Goal: Information Seeking & Learning: Learn about a topic

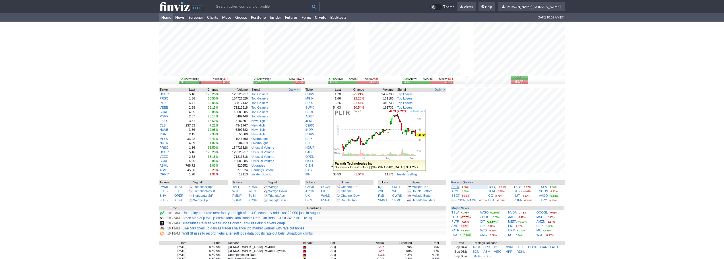
click at [455, 187] on link "PLTR" at bounding box center [455, 186] width 8 height 3
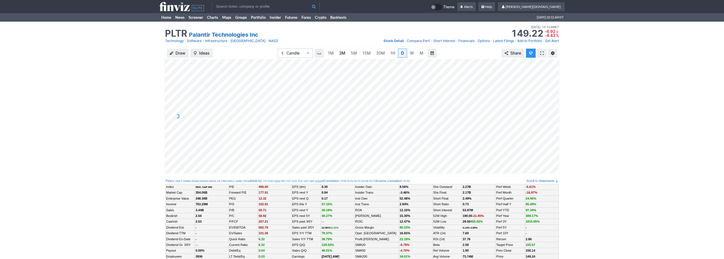
click at [340, 52] on span "3M" at bounding box center [342, 53] width 6 height 5
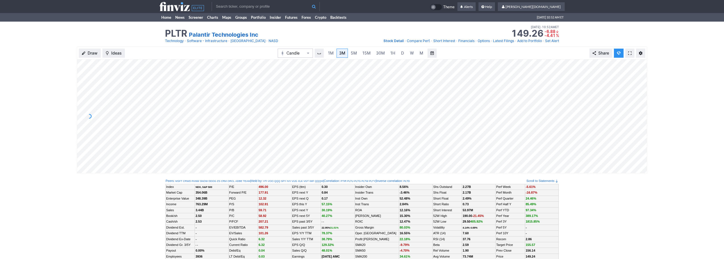
click at [227, 7] on input "text" at bounding box center [266, 6] width 108 height 9
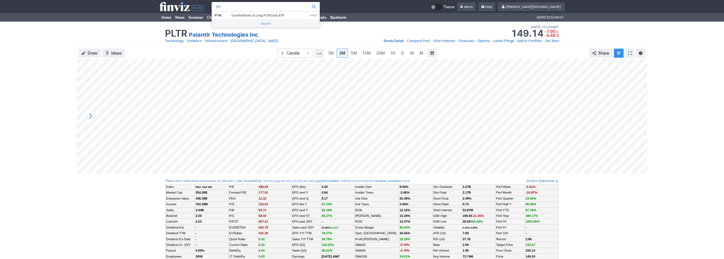
type input "ptir"
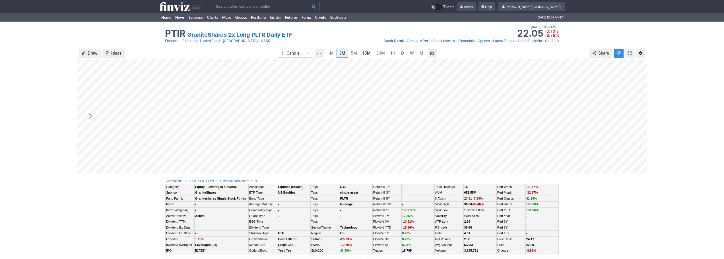
click at [372, 53] on link "15M" at bounding box center [366, 53] width 13 height 9
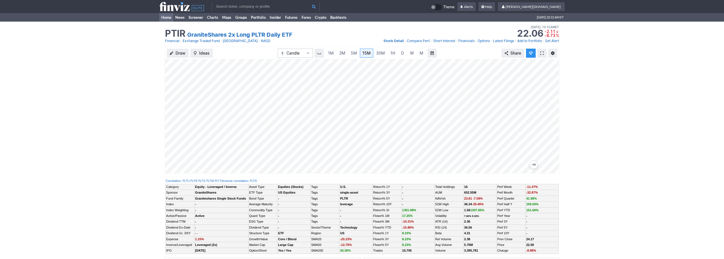
click at [168, 16] on link "Home" at bounding box center [166, 17] width 14 height 9
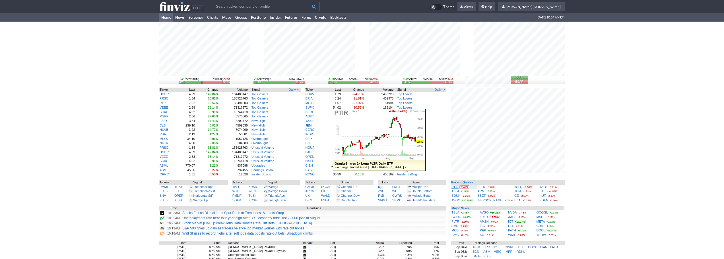
click at [455, 187] on link "PTIR" at bounding box center [454, 186] width 7 height 3
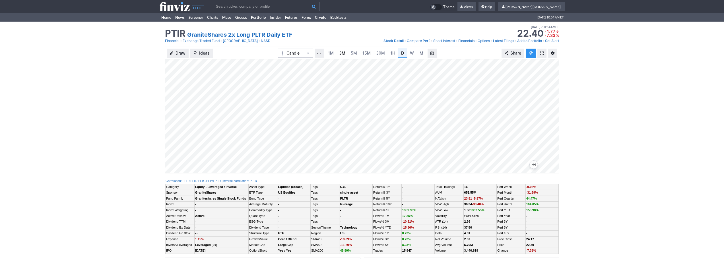
click at [343, 53] on span "3M" at bounding box center [342, 53] width 6 height 5
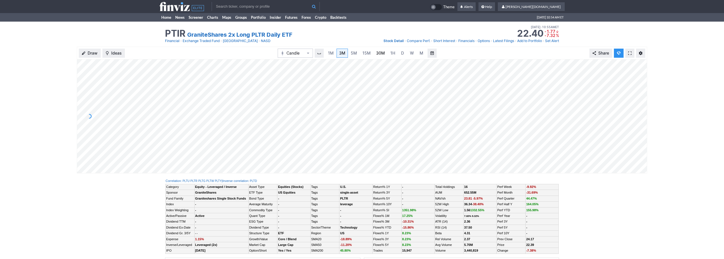
click at [377, 55] on span "30M" at bounding box center [380, 53] width 9 height 6
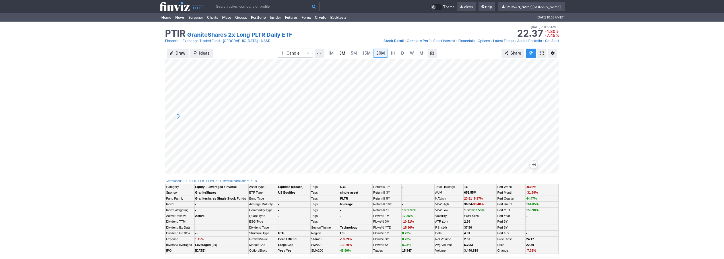
click at [342, 55] on span "3M" at bounding box center [342, 53] width 6 height 6
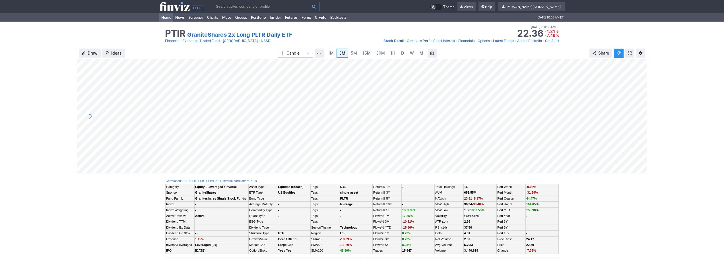
click at [166, 15] on link "Home" at bounding box center [166, 17] width 14 height 9
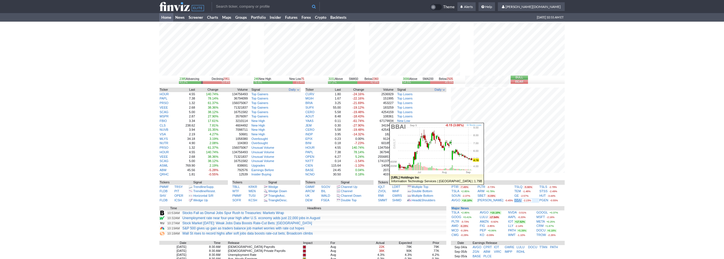
click at [514, 201] on link "BBAI" at bounding box center [517, 199] width 7 height 3
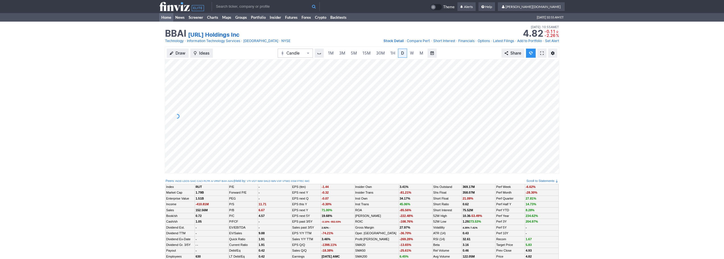
click at [166, 18] on link "Home" at bounding box center [166, 17] width 14 height 9
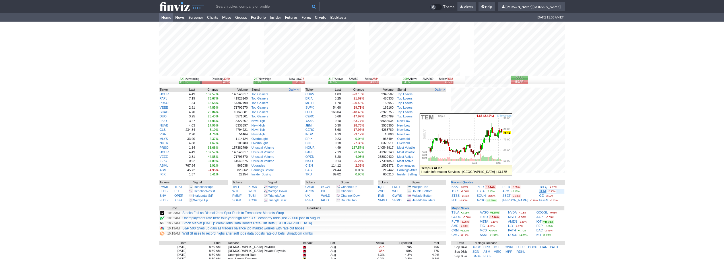
click at [541, 192] on link "TEM" at bounding box center [542, 190] width 7 height 3
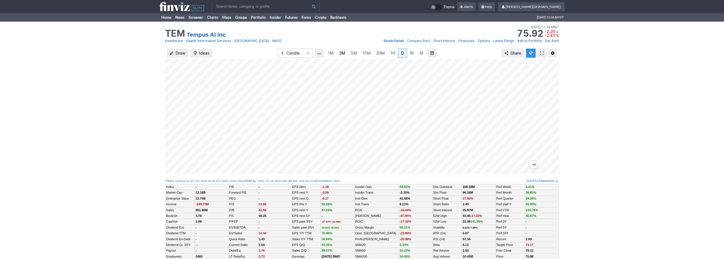
click at [344, 54] on span "3M" at bounding box center [342, 53] width 6 height 5
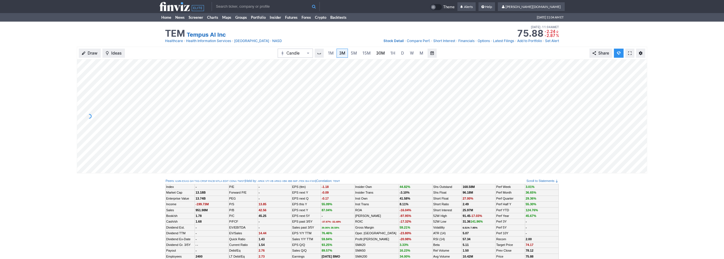
click at [379, 54] on span "30M" at bounding box center [380, 53] width 9 height 5
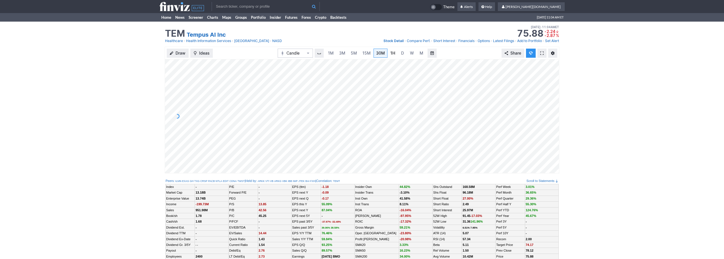
click at [395, 56] on link "1H" at bounding box center [393, 53] width 10 height 9
click at [400, 53] on span "D" at bounding box center [402, 53] width 4 height 6
click at [337, 52] on link "3M" at bounding box center [341, 53] width 11 height 9
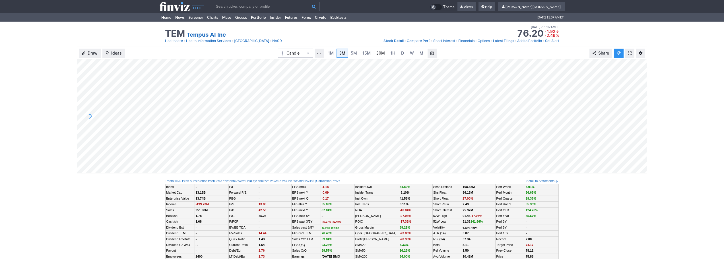
click at [386, 54] on link "30M" at bounding box center [380, 53] width 14 height 9
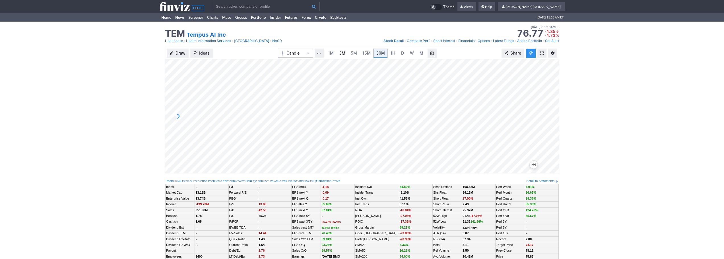
click at [341, 53] on span "3M" at bounding box center [342, 53] width 6 height 5
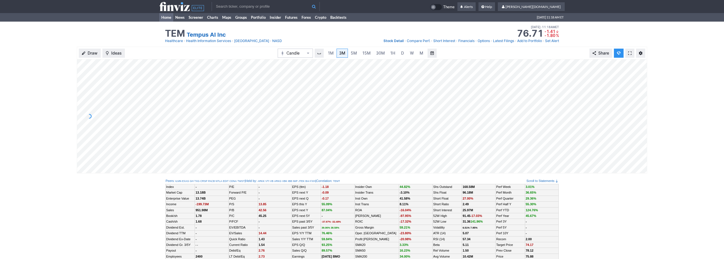
click at [165, 18] on link "Home" at bounding box center [166, 17] width 14 height 9
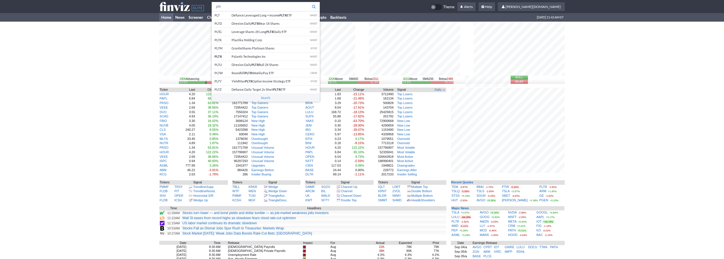
type input "pltr"
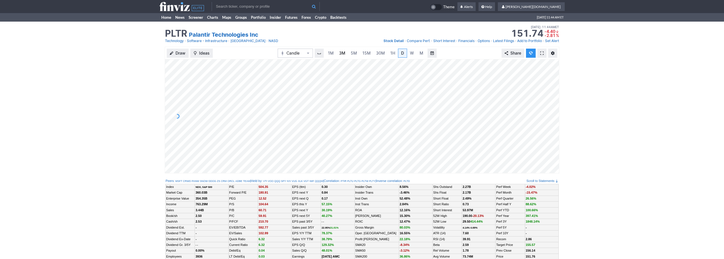
click at [341, 49] on link "3M" at bounding box center [341, 53] width 11 height 9
